Goal: Book appointment/travel/reservation

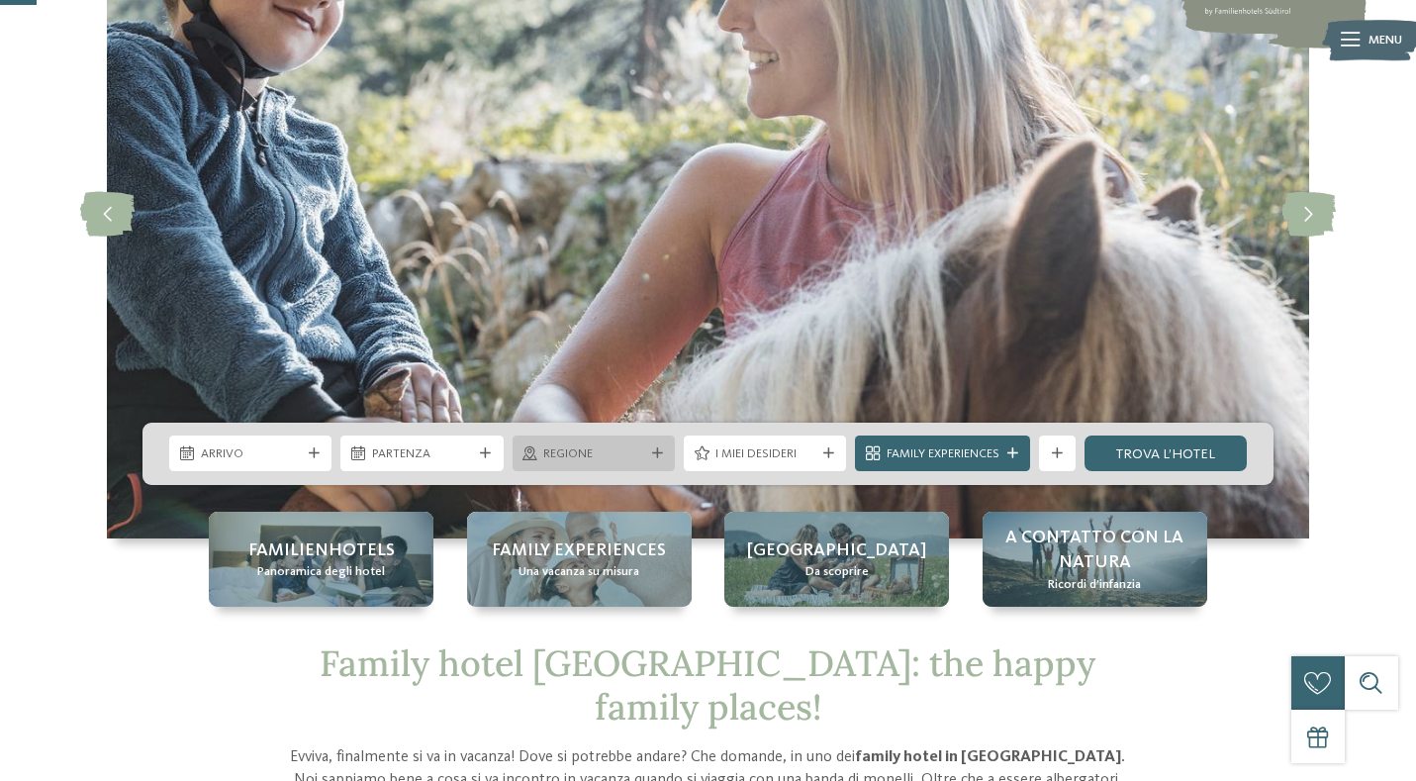
click at [568, 455] on span "Regione" at bounding box center [593, 454] width 100 height 18
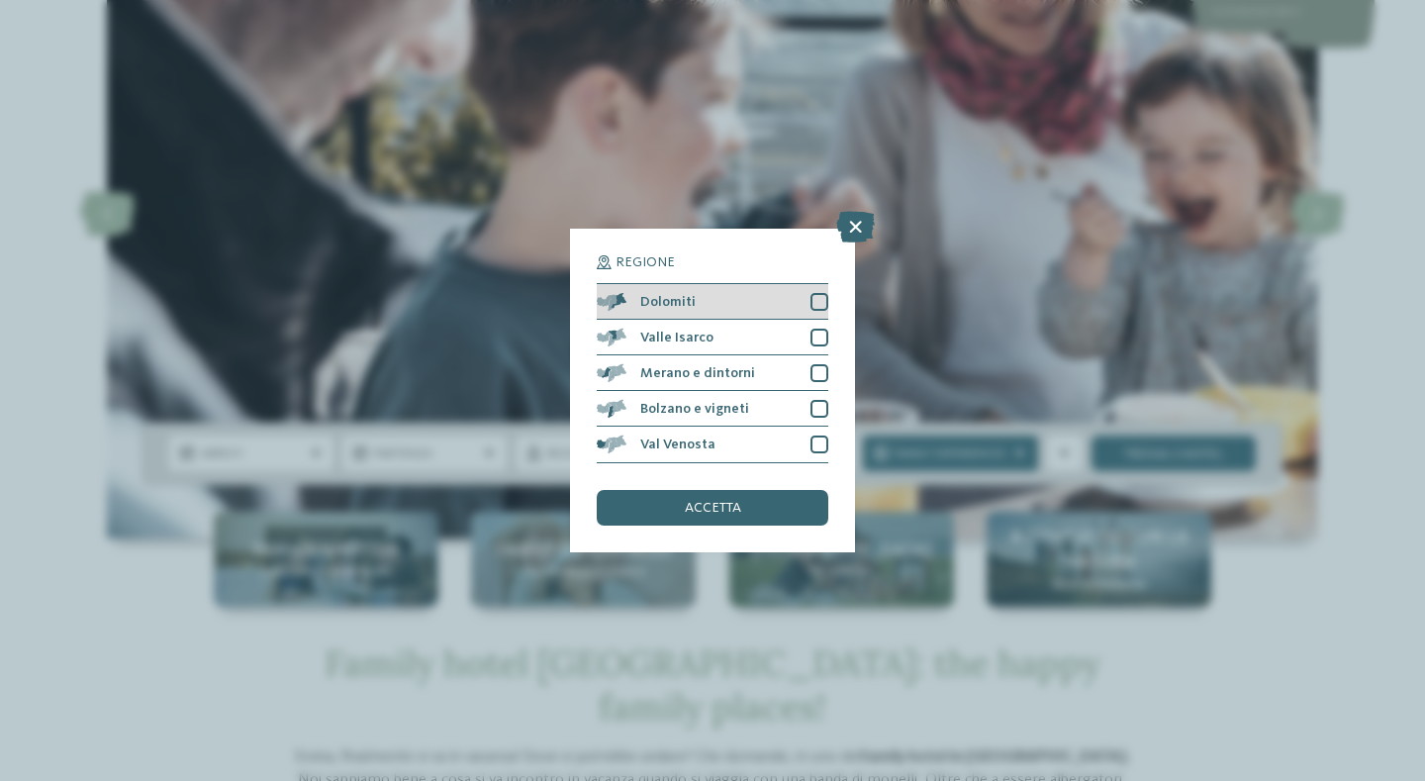
click at [805, 301] on div "Dolomiti" at bounding box center [713, 302] width 232 height 36
click at [706, 495] on div "accetta" at bounding box center [713, 508] width 232 height 36
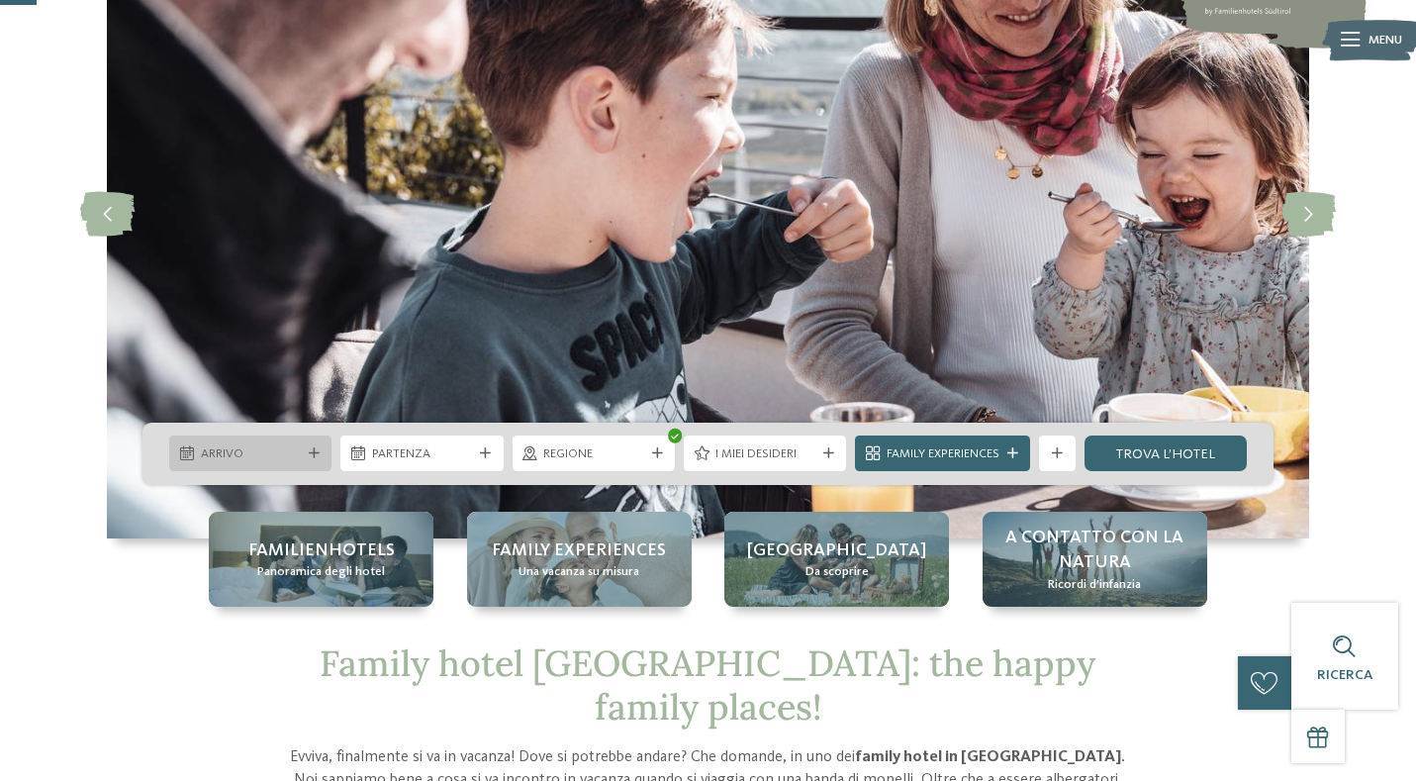
click at [257, 454] on span "Arrivo" at bounding box center [251, 454] width 100 height 18
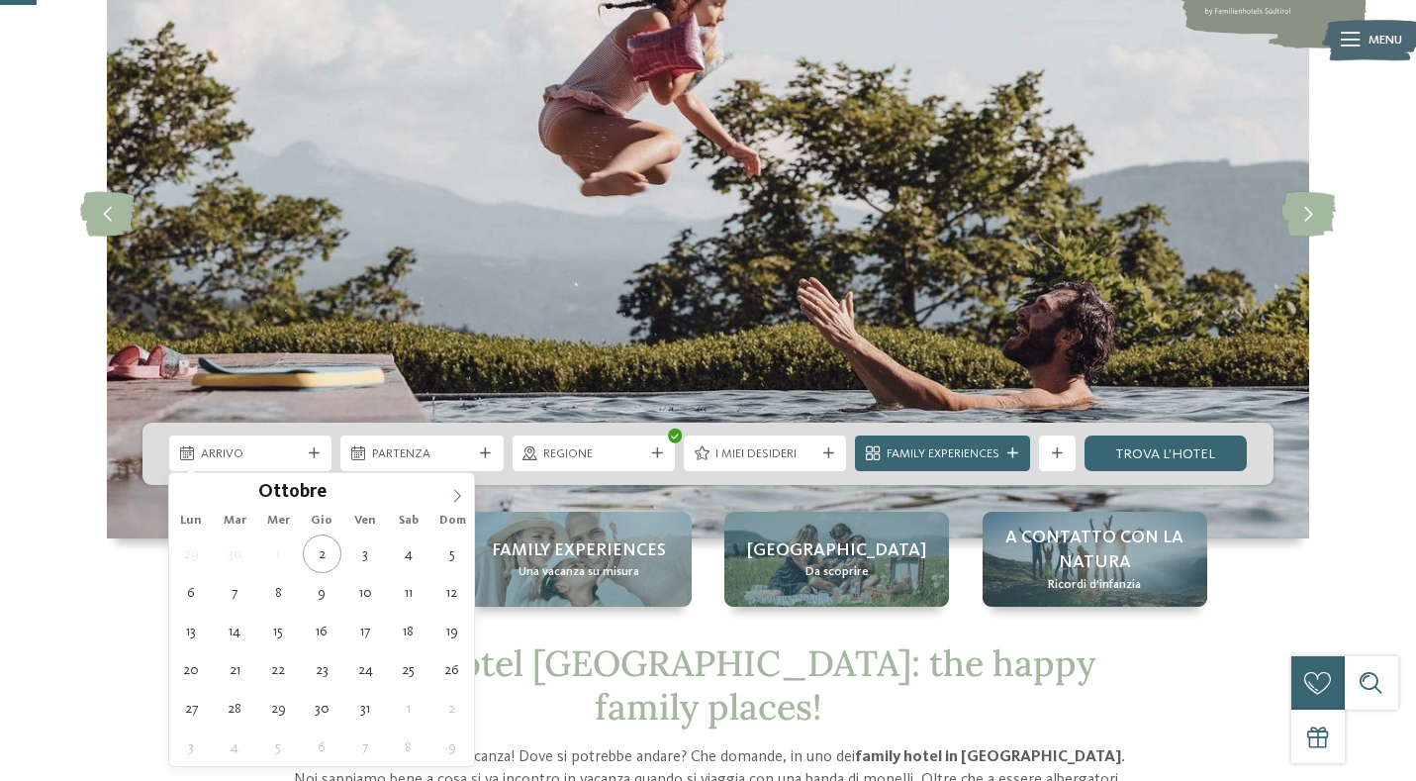
click at [457, 499] on icon at bounding box center [457, 495] width 7 height 13
click at [456, 487] on span at bounding box center [457, 490] width 34 height 34
type div "27.12.2025"
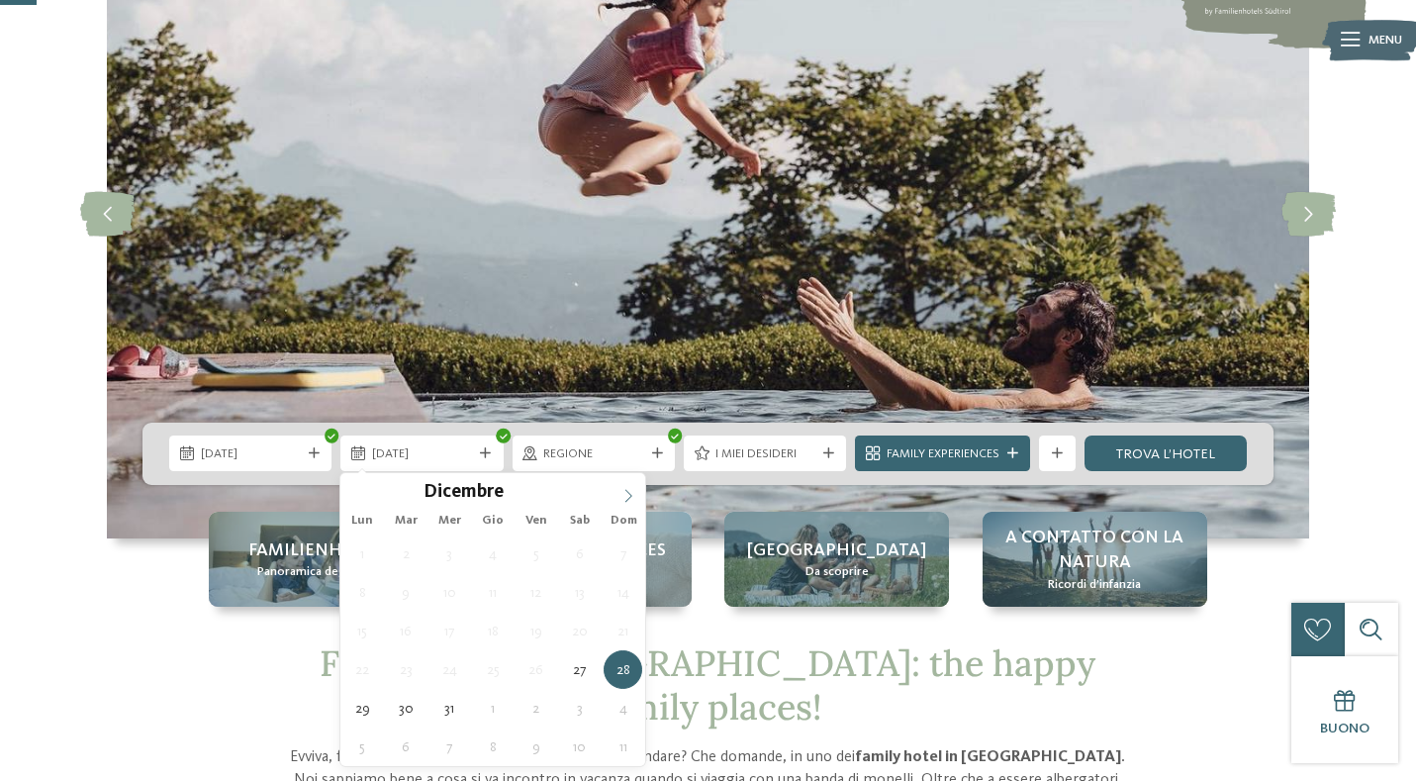
type input "****"
drag, startPoint x: 625, startPoint y: 488, endPoint x: 628, endPoint y: 524, distance: 36.7
click at [625, 487] on span at bounding box center [628, 490] width 34 height 34
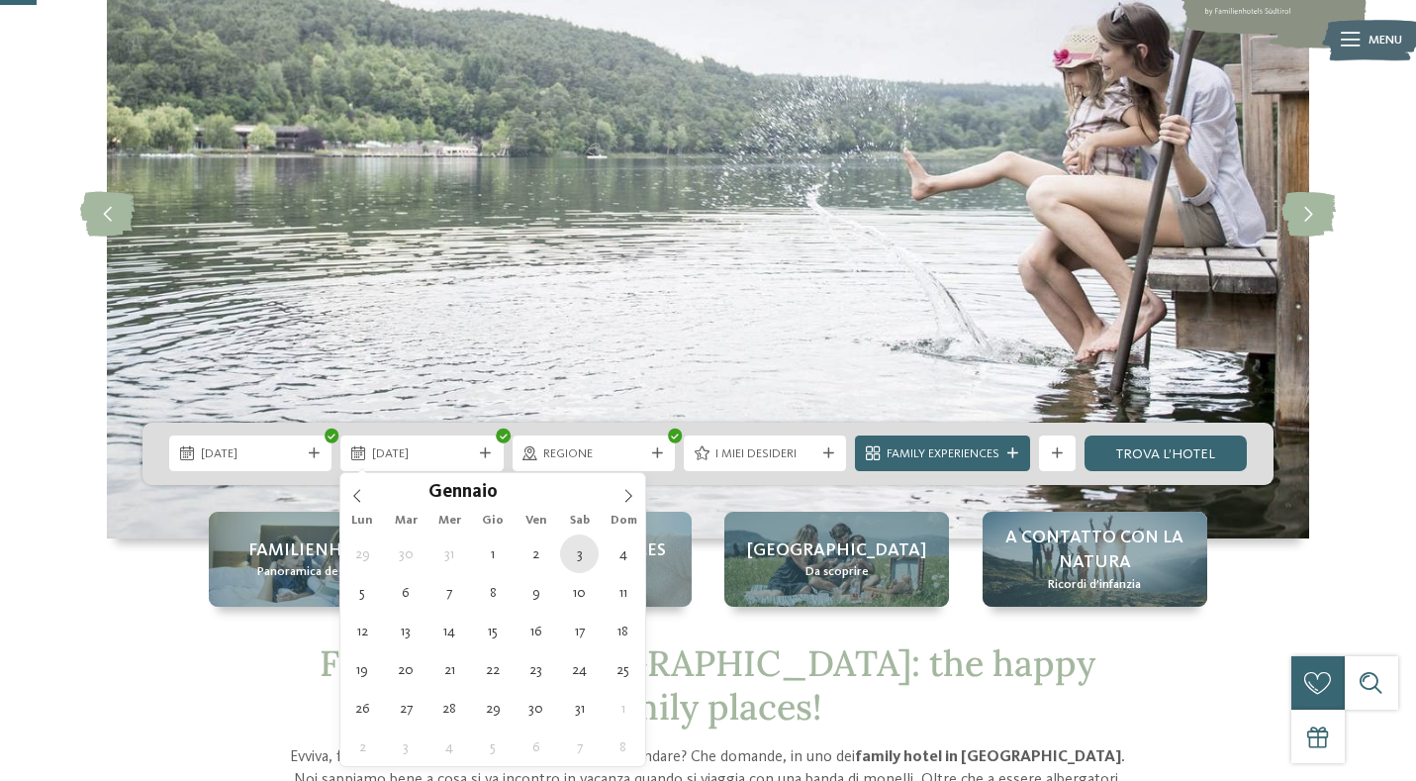
type div "03.01.2026"
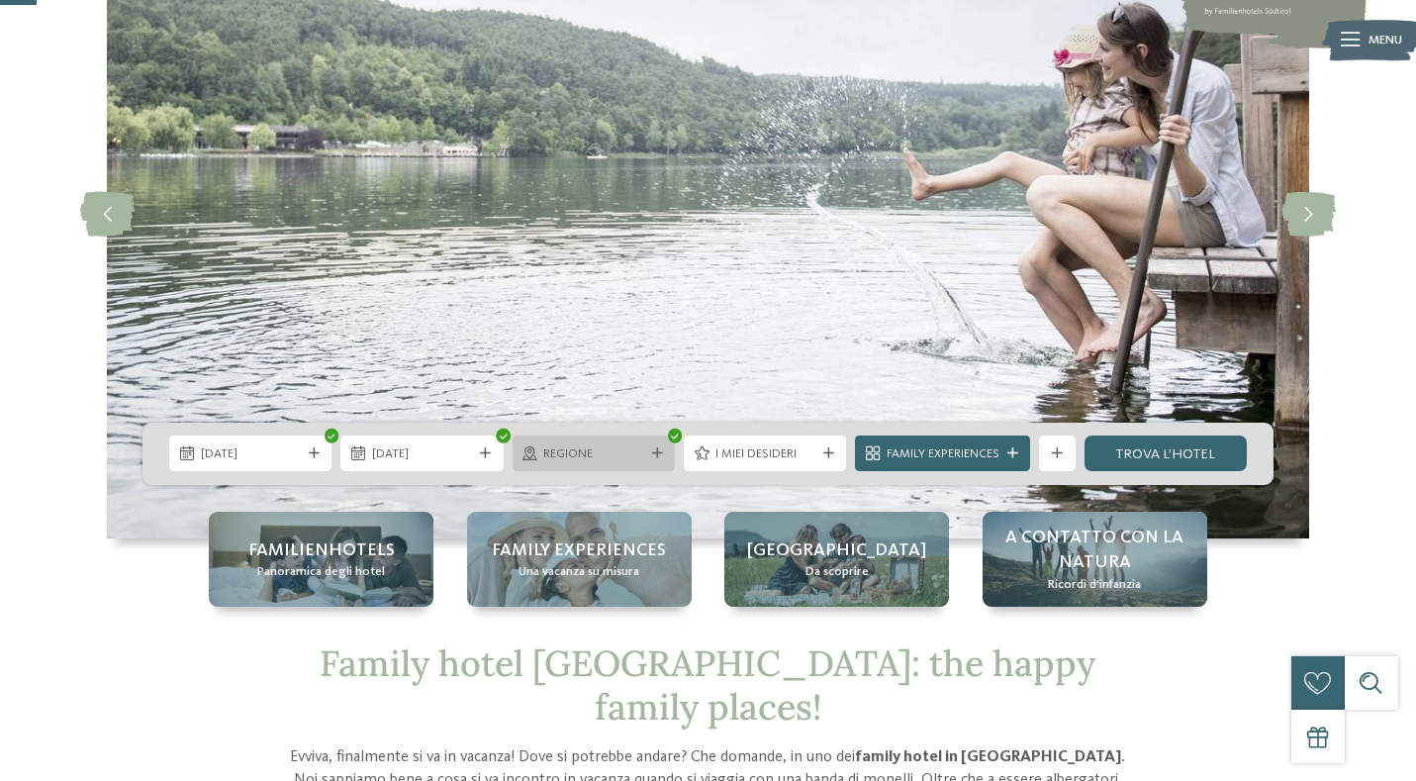
click at [615, 458] on span "Regione" at bounding box center [593, 454] width 100 height 18
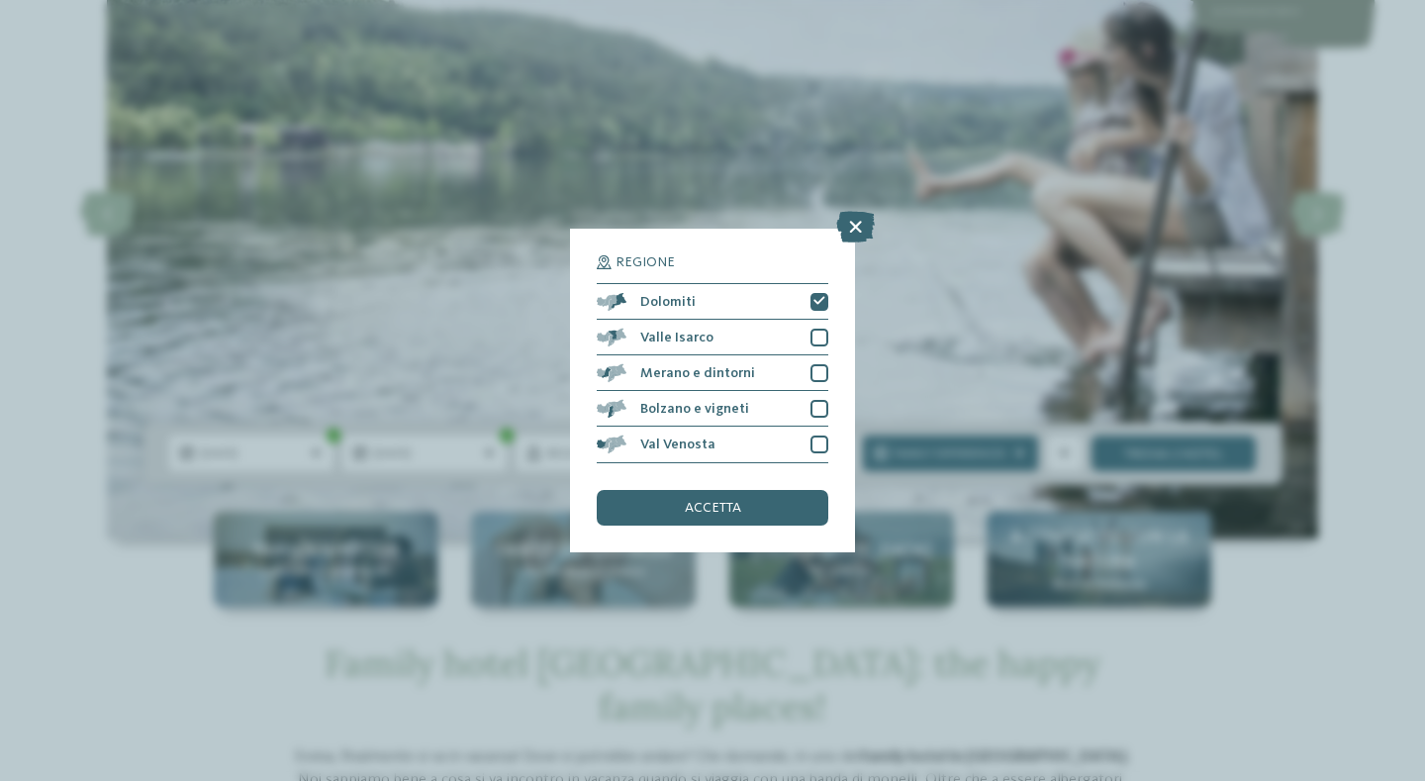
click at [707, 501] on span "accetta" at bounding box center [713, 508] width 56 height 14
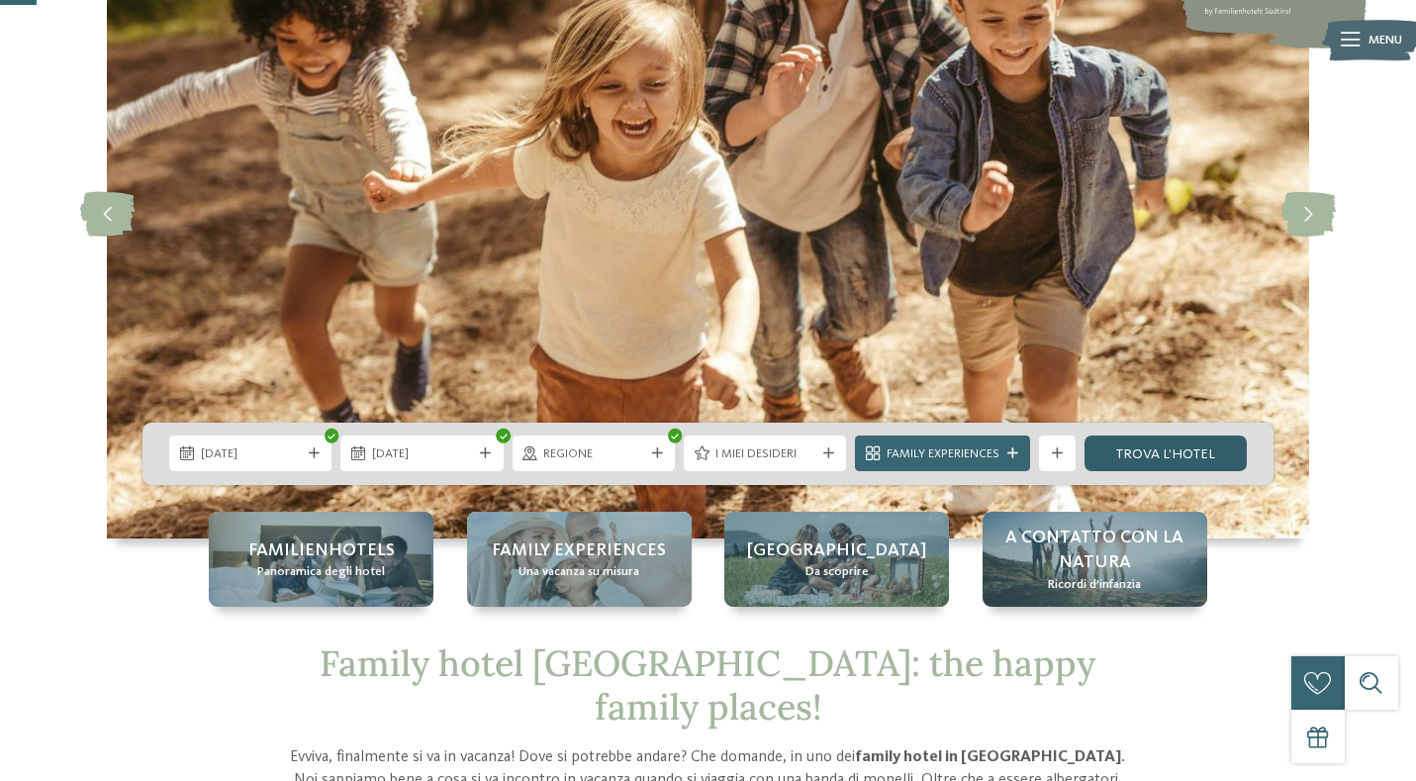
click at [1150, 452] on link "trova l’hotel" at bounding box center [1165, 453] width 162 height 36
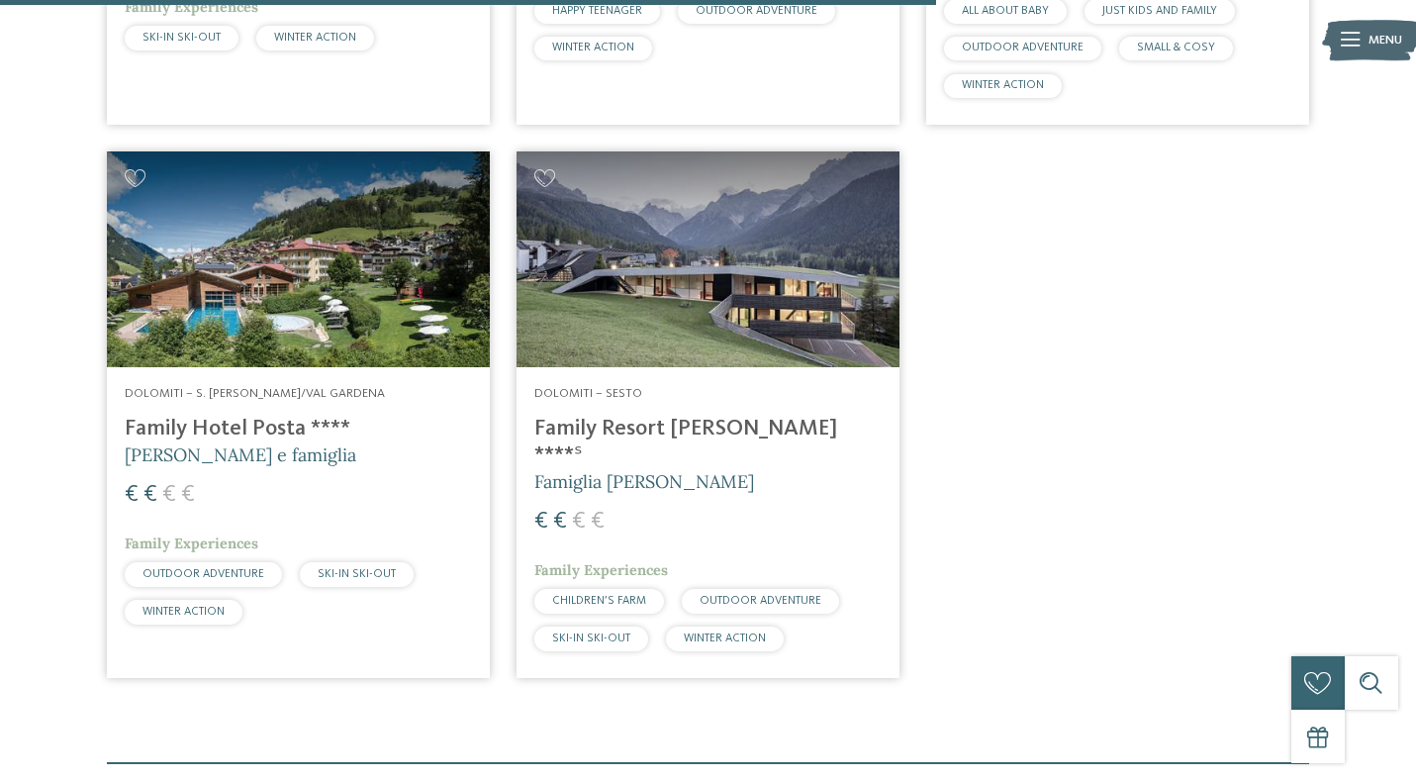
scroll to position [1760, 0]
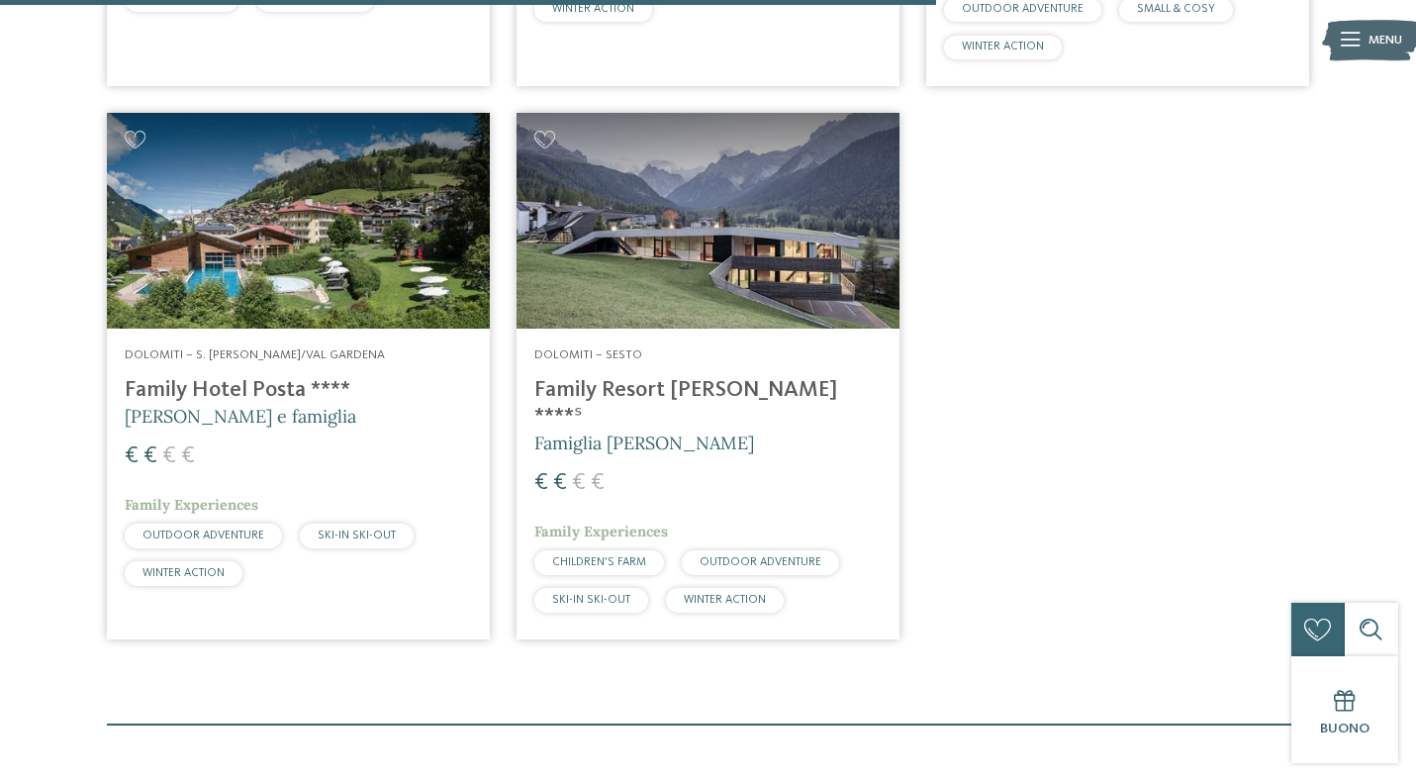
click at [724, 251] on img at bounding box center [707, 221] width 383 height 216
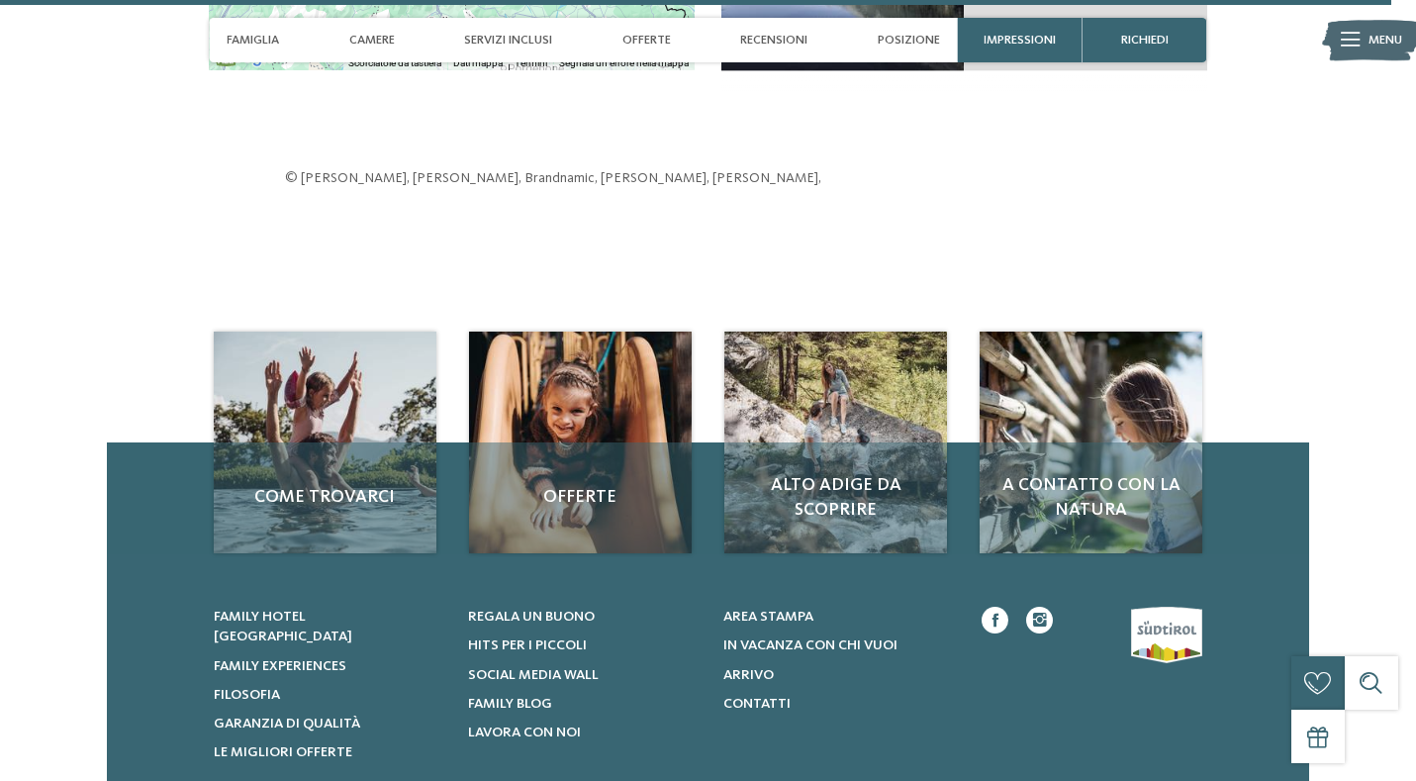
scroll to position [5442, 0]
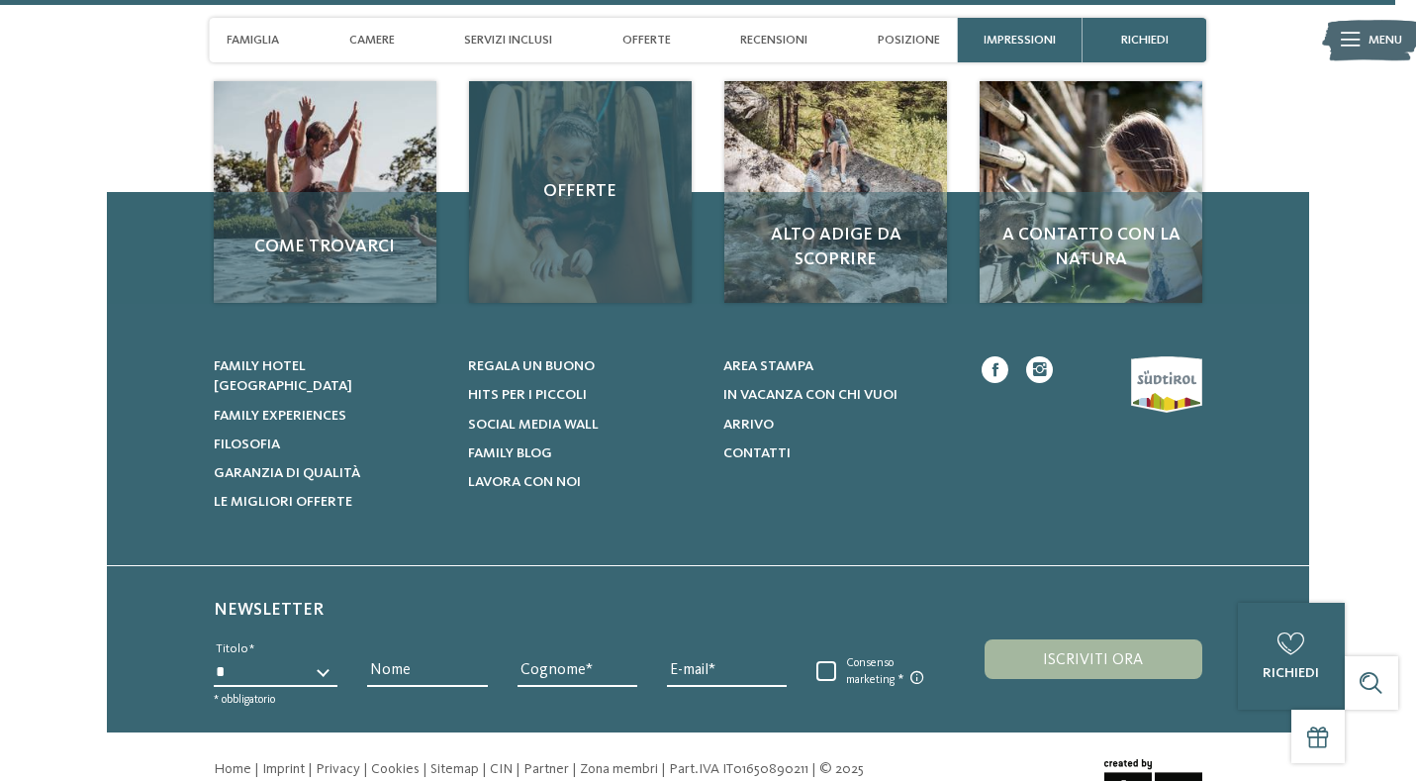
click at [575, 179] on div "Offerte" at bounding box center [580, 192] width 222 height 222
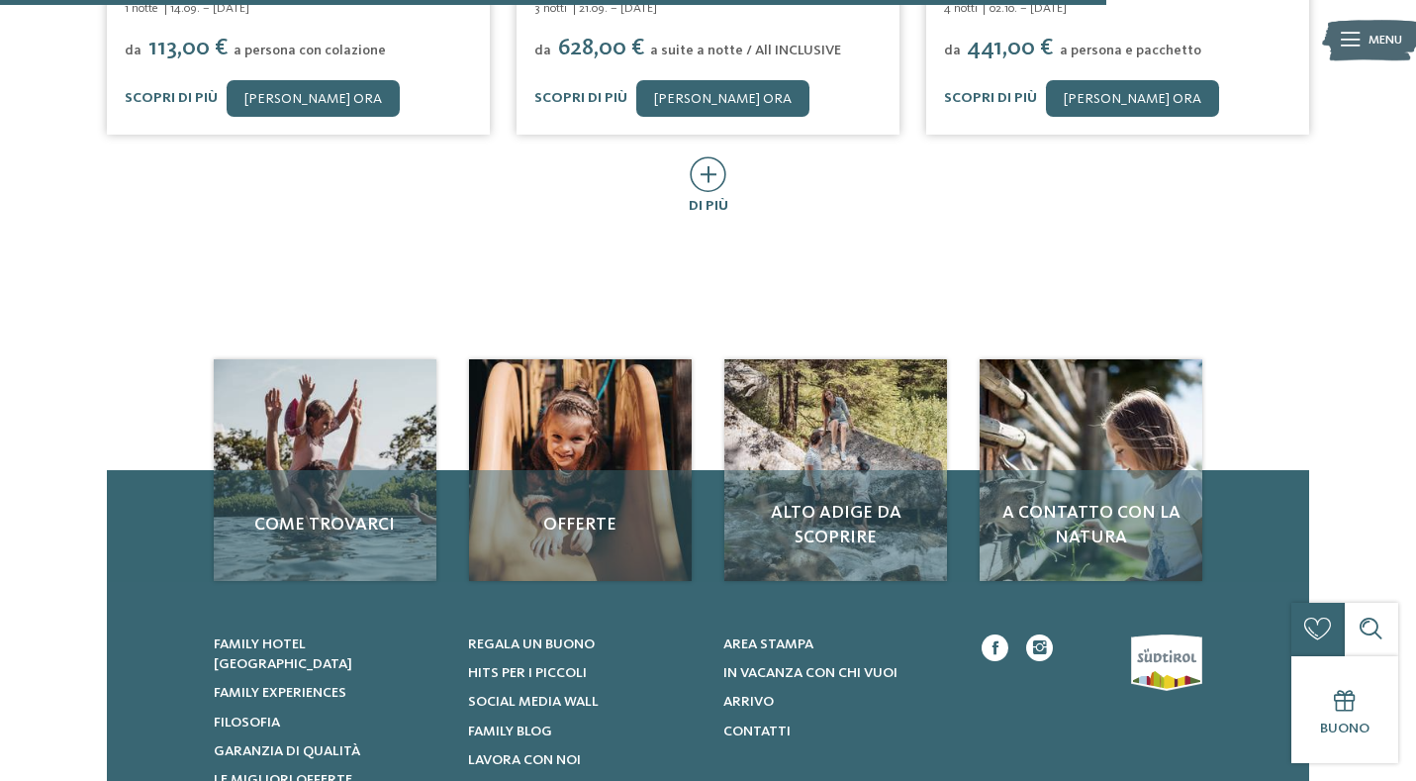
scroll to position [1286, 0]
